Goal: Task Accomplishment & Management: Manage account settings

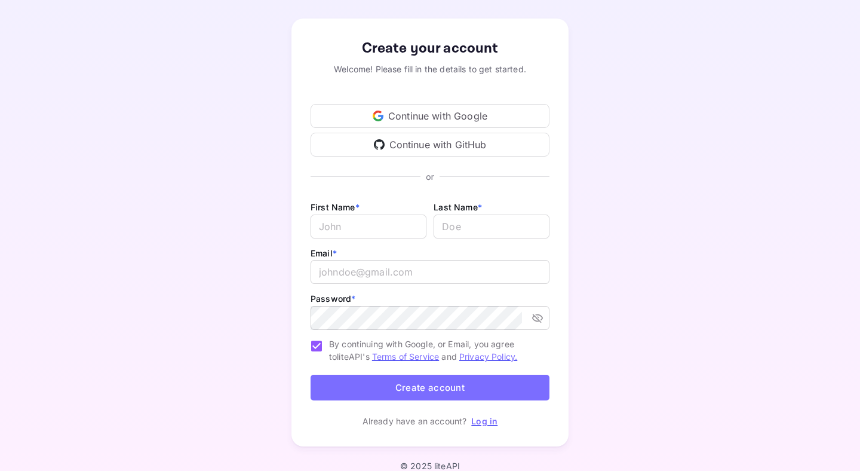
scroll to position [57, 0]
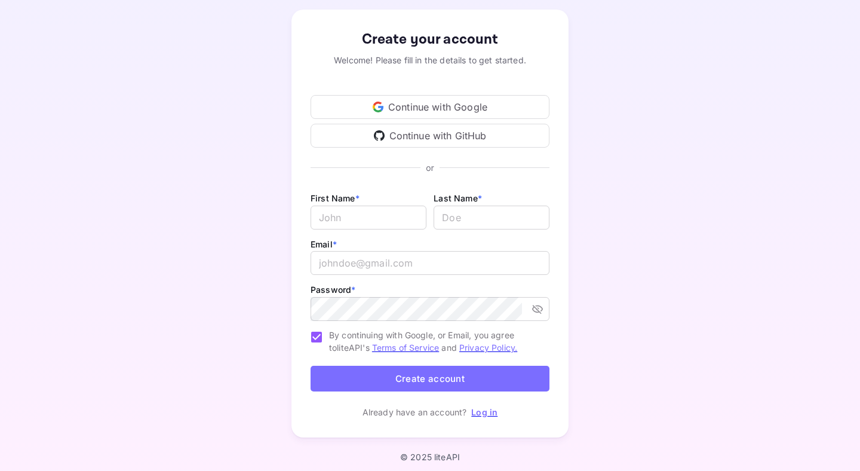
type input "driploom.shops@gmail.com"
click at [479, 408] on link "Log in" at bounding box center [484, 412] width 26 height 10
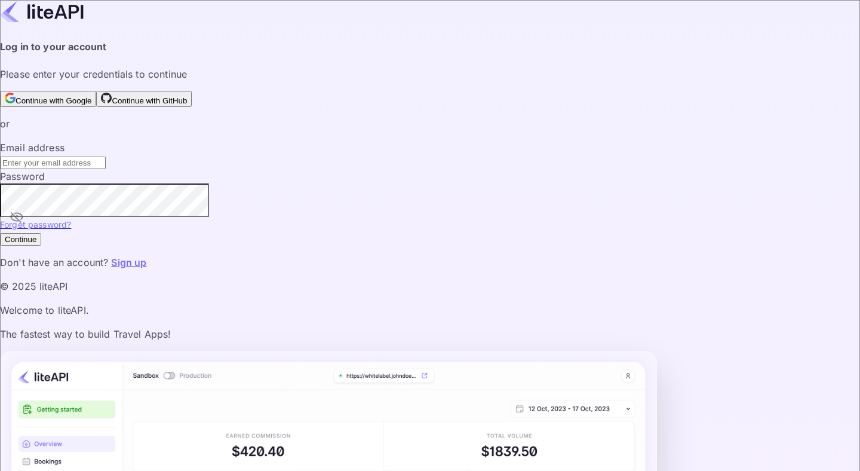
type input "driploom.shops@gmail.com"
click at [41, 245] on button "Continue" at bounding box center [20, 239] width 41 height 13
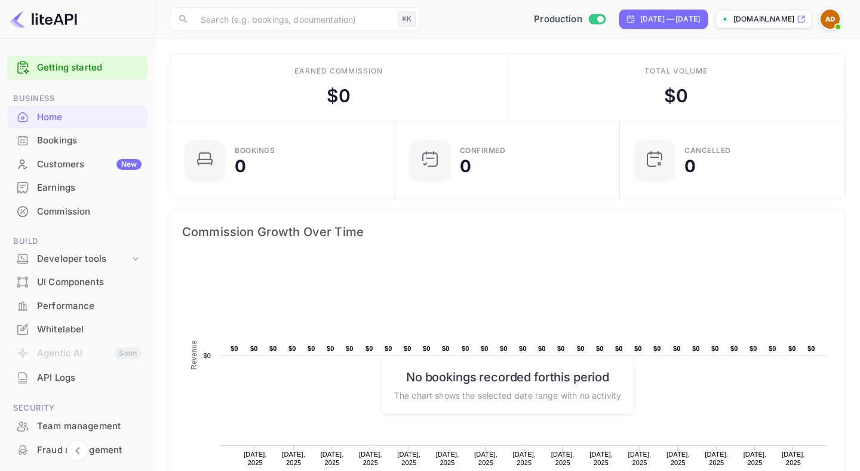
click at [37, 146] on div "Bookings" at bounding box center [89, 141] width 104 height 14
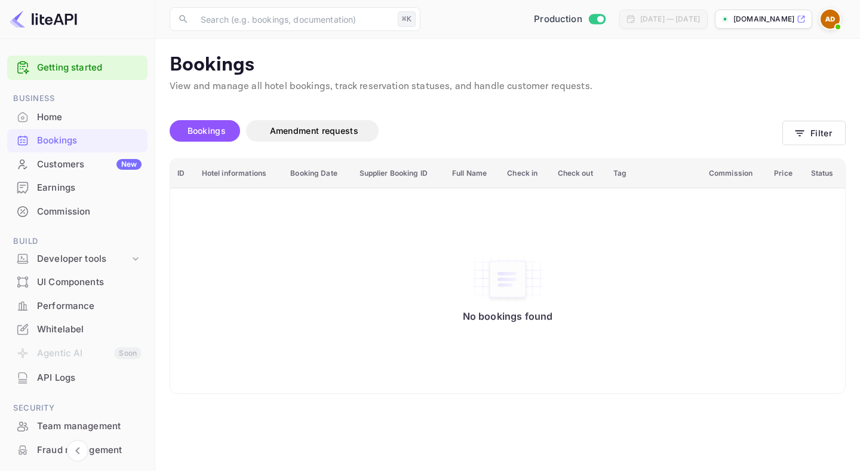
click at [44, 158] on div "Customers New" at bounding box center [89, 165] width 104 height 14
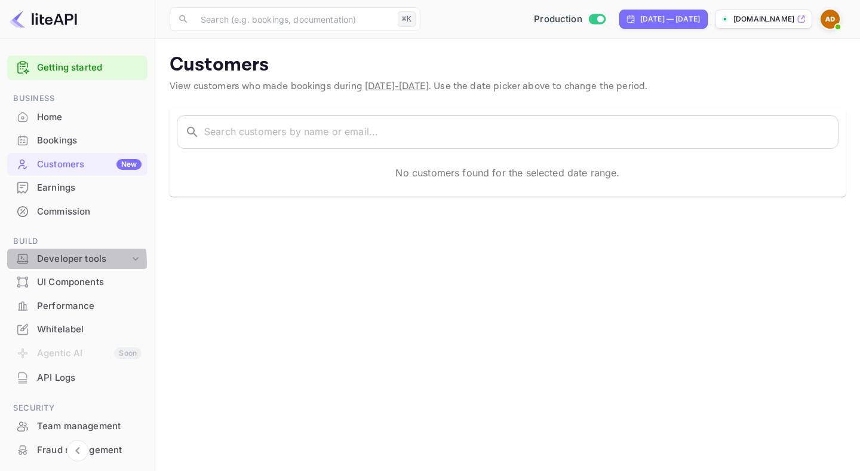
click at [60, 262] on div "Developer tools" at bounding box center [83, 259] width 93 height 14
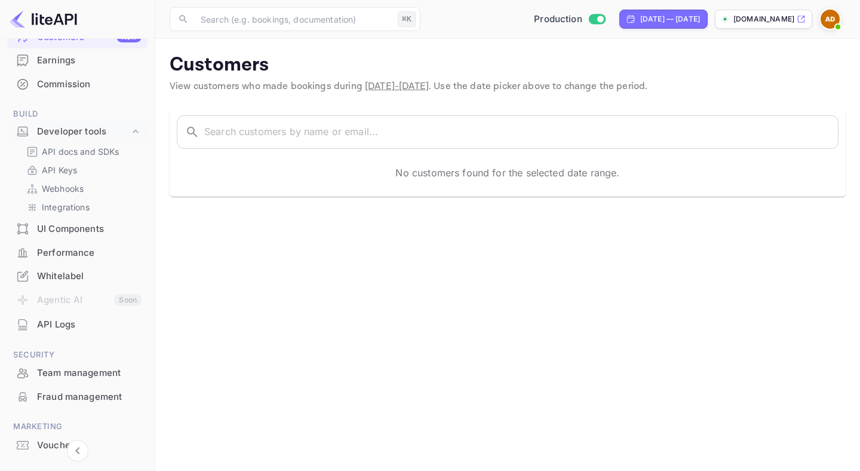
scroll to position [179, 0]
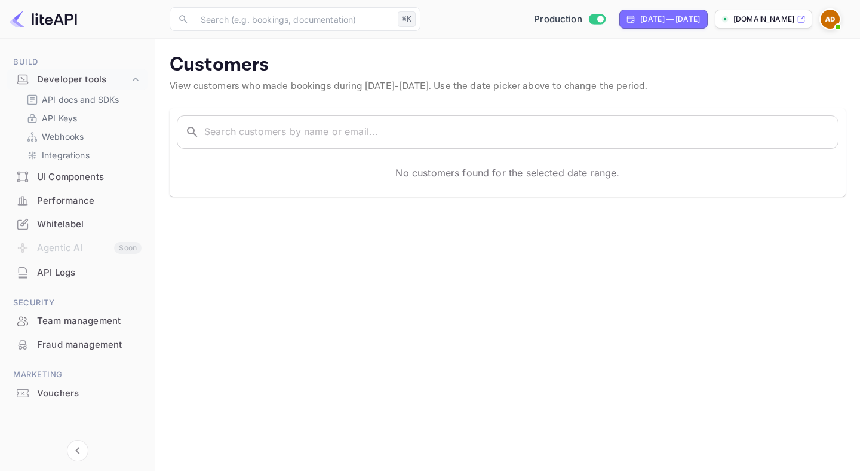
click at [75, 328] on div "Team management" at bounding box center [77, 320] width 140 height 23
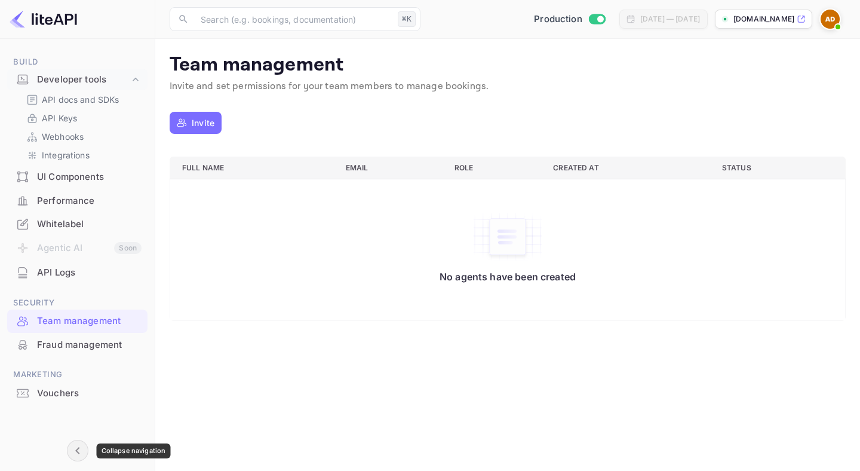
click at [75, 450] on icon "Collapse navigation" at bounding box center [77, 450] width 14 height 14
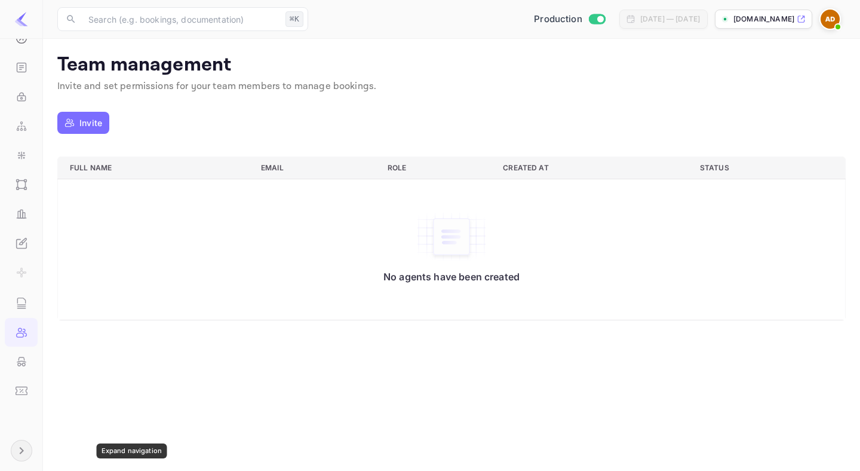
scroll to position [180, 0]
click at [20, 454] on icon "Expand navigation" at bounding box center [21, 450] width 14 height 14
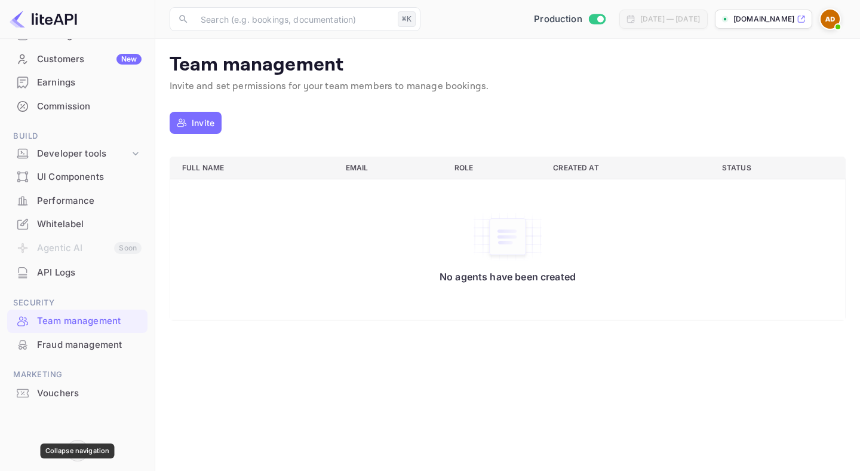
scroll to position [105, 0]
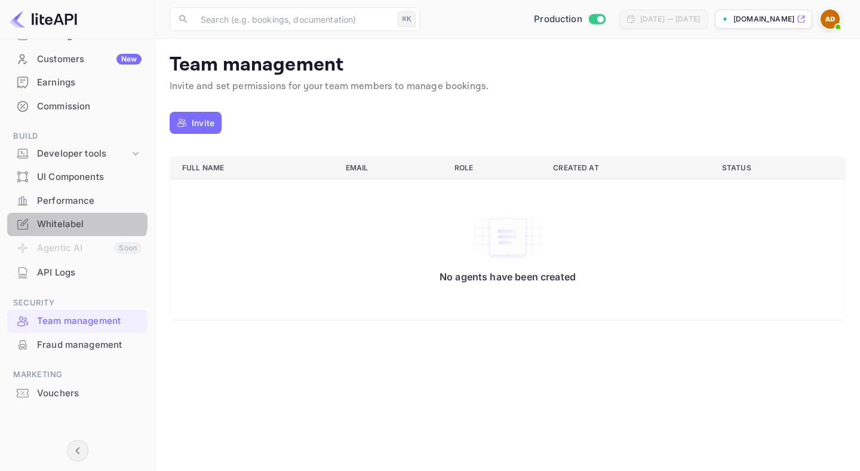
click at [66, 214] on div "Whitelabel" at bounding box center [77, 224] width 140 height 23
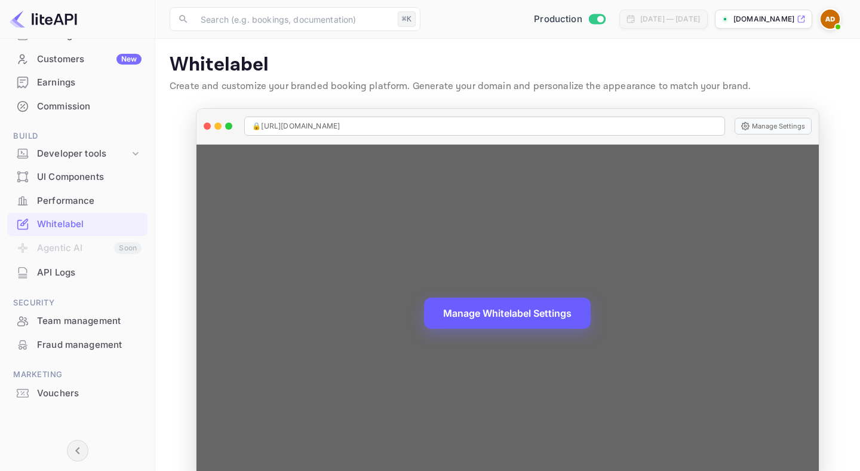
click at [504, 318] on button "Manage Whitelabel Settings" at bounding box center [507, 312] width 167 height 31
